Goal: Task Accomplishment & Management: Manage account settings

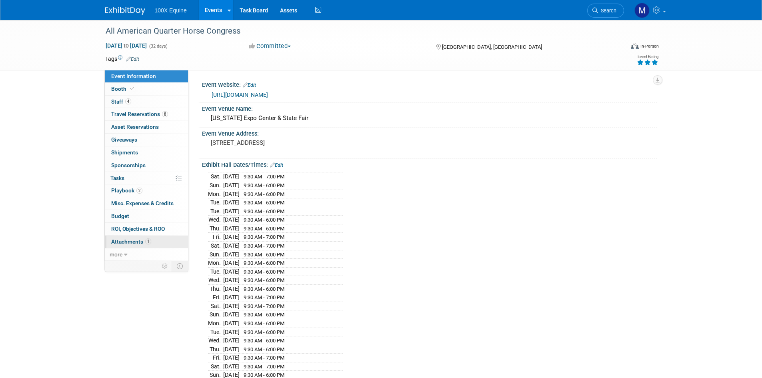
click at [134, 242] on span "Attachments 1" at bounding box center [131, 241] width 40 height 6
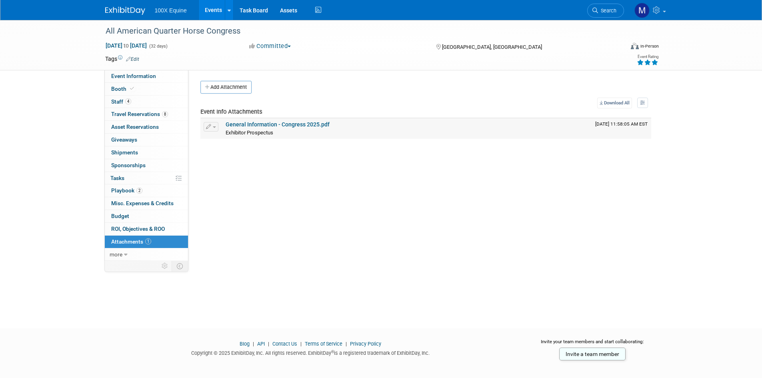
click at [255, 126] on link "General Information - Congress 2025.pdf" at bounding box center [278, 124] width 104 height 6
click at [146, 116] on span "Travel Reservations 8" at bounding box center [139, 114] width 57 height 6
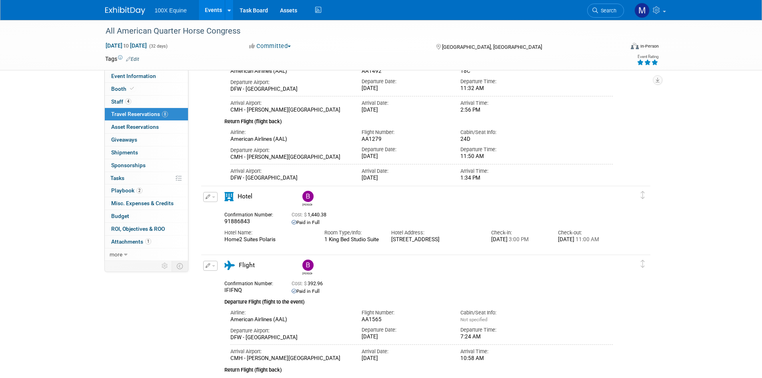
scroll to position [86, 0]
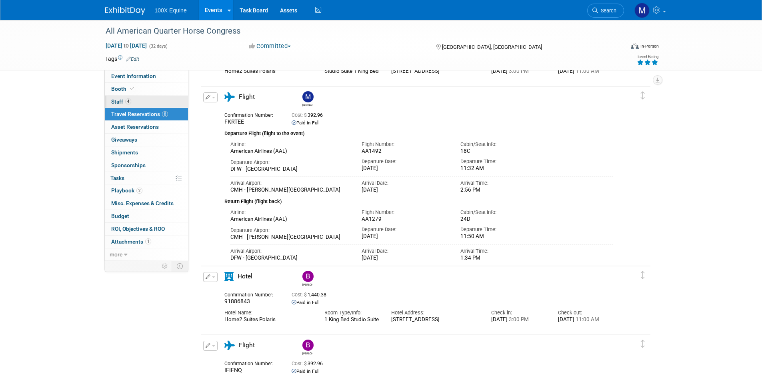
click at [127, 99] on span "4" at bounding box center [128, 101] width 6 height 6
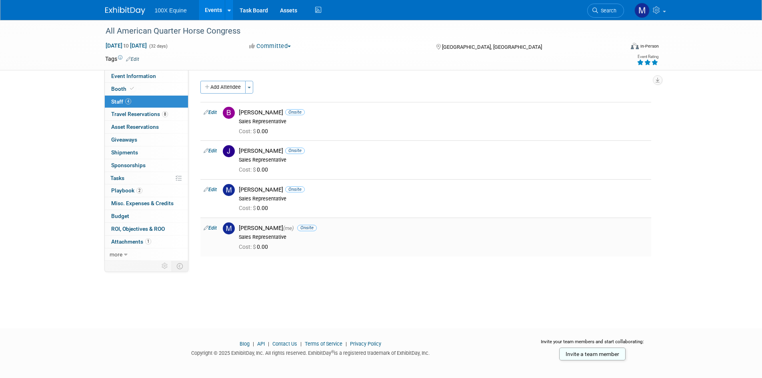
click at [228, 228] on img at bounding box center [229, 228] width 12 height 12
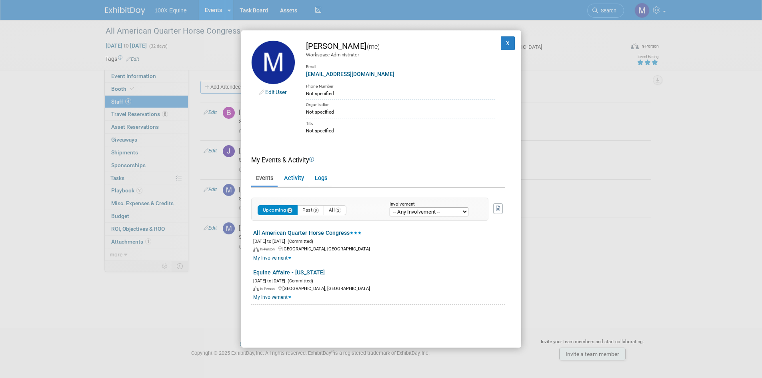
click at [271, 92] on link "Edit User" at bounding box center [276, 92] width 22 height 6
click at [502, 40] on button "X" at bounding box center [508, 43] width 14 height 14
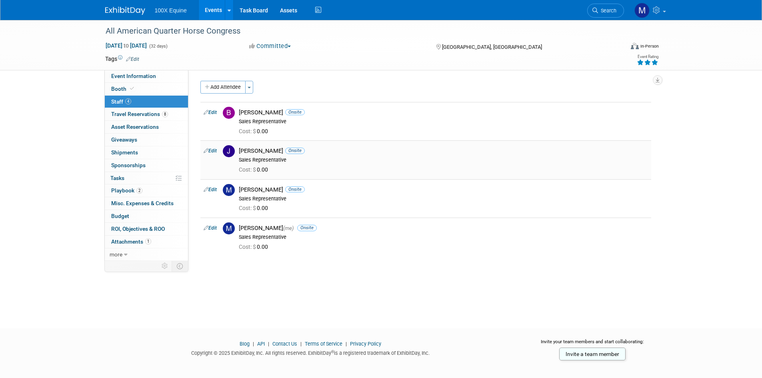
click at [234, 151] on div "Julie Gleason Onsite Sales Representative" at bounding box center [443, 154] width 421 height 18
click at [226, 153] on img at bounding box center [229, 151] width 12 height 12
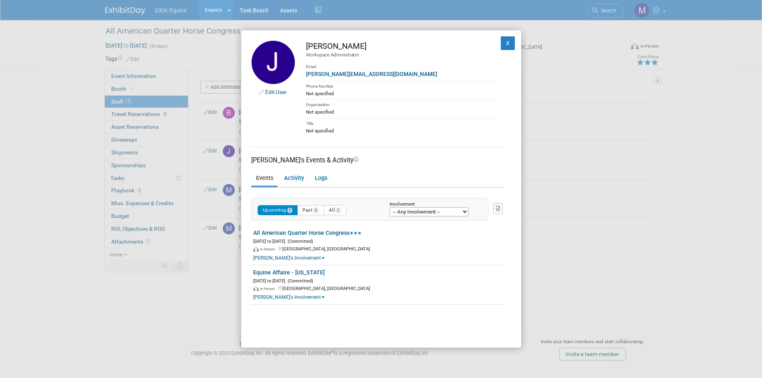
click at [273, 91] on link "Edit User" at bounding box center [276, 92] width 22 height 6
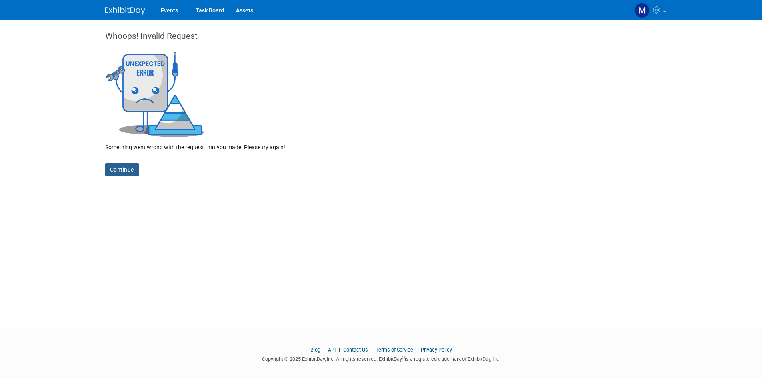
click at [126, 167] on link "Continue" at bounding box center [122, 169] width 34 height 13
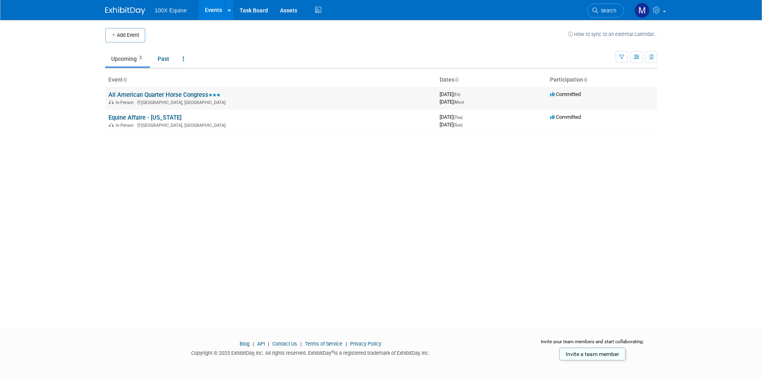
click at [227, 100] on div "In-Person [GEOGRAPHIC_DATA], [GEOGRAPHIC_DATA]" at bounding box center [270, 102] width 325 height 6
